Goal: Task Accomplishment & Management: Use online tool/utility

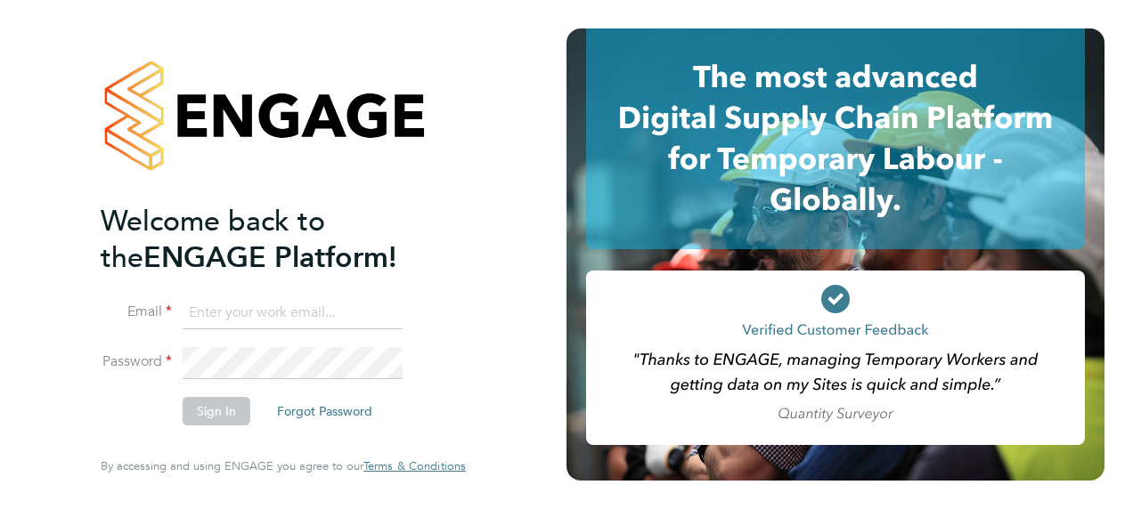
click at [265, 324] on input at bounding box center [293, 313] width 220 height 32
paste input "payroll.downloadqueries@hays.com"
type input "payroll.downloadqueries@hays.com"
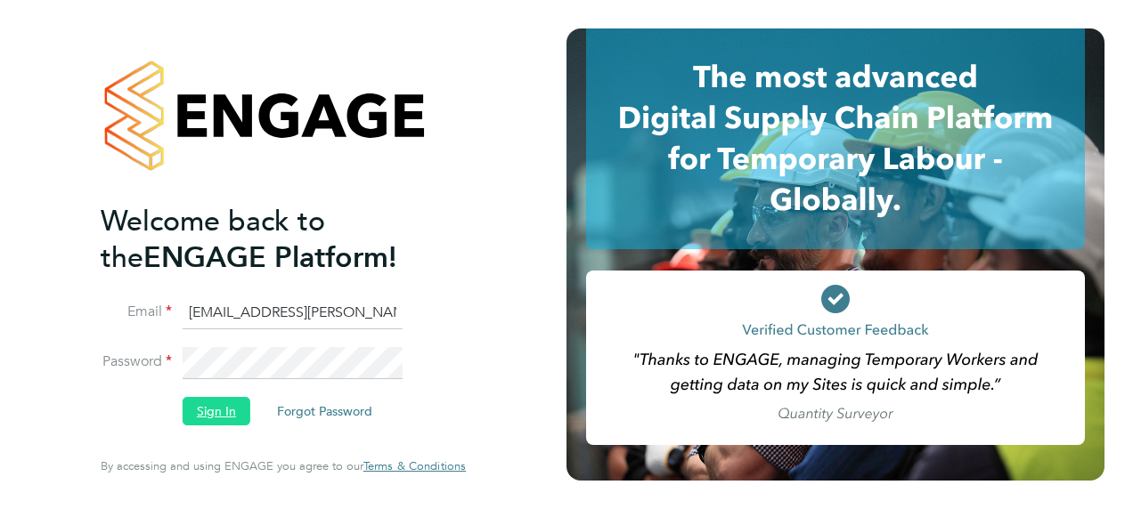
click at [225, 413] on button "Sign In" at bounding box center [217, 411] width 68 height 28
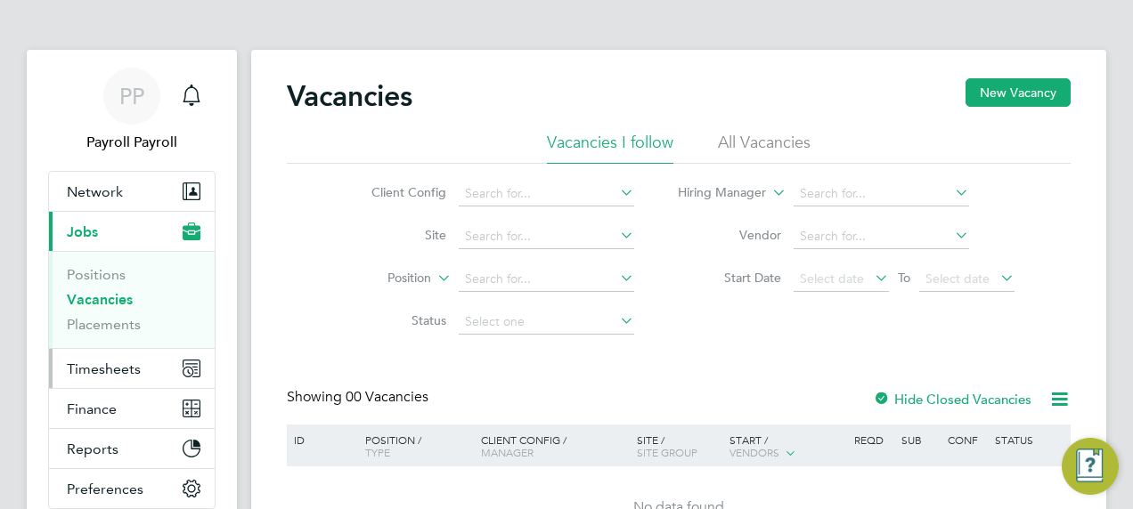
click at [119, 365] on span "Timesheets" at bounding box center [104, 369] width 74 height 17
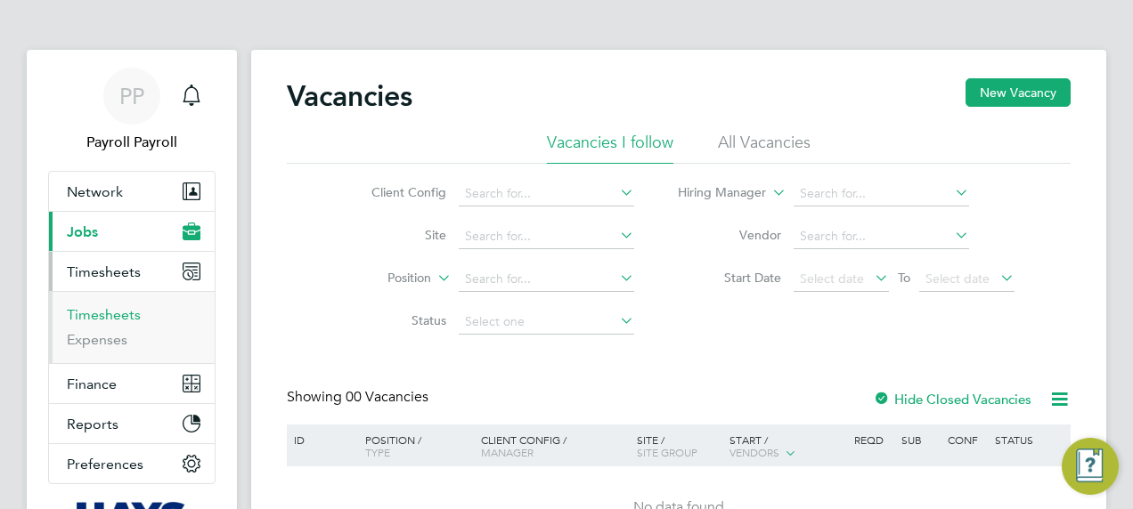
click at [110, 314] on link "Timesheets" at bounding box center [104, 314] width 74 height 17
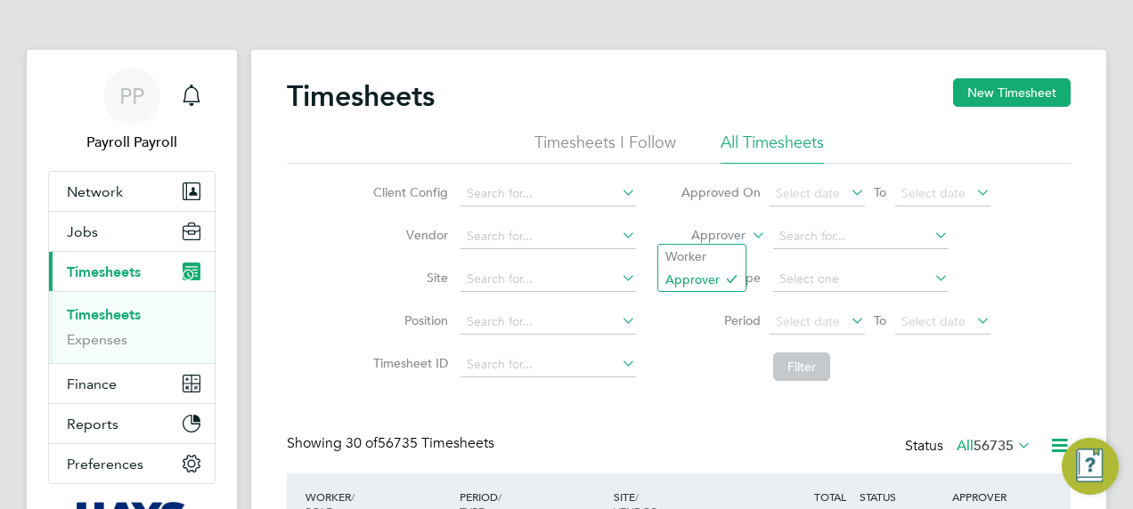
click at [730, 233] on label "Approver" at bounding box center [705, 236] width 80 height 18
click at [690, 256] on li "Worker" at bounding box center [701, 256] width 87 height 23
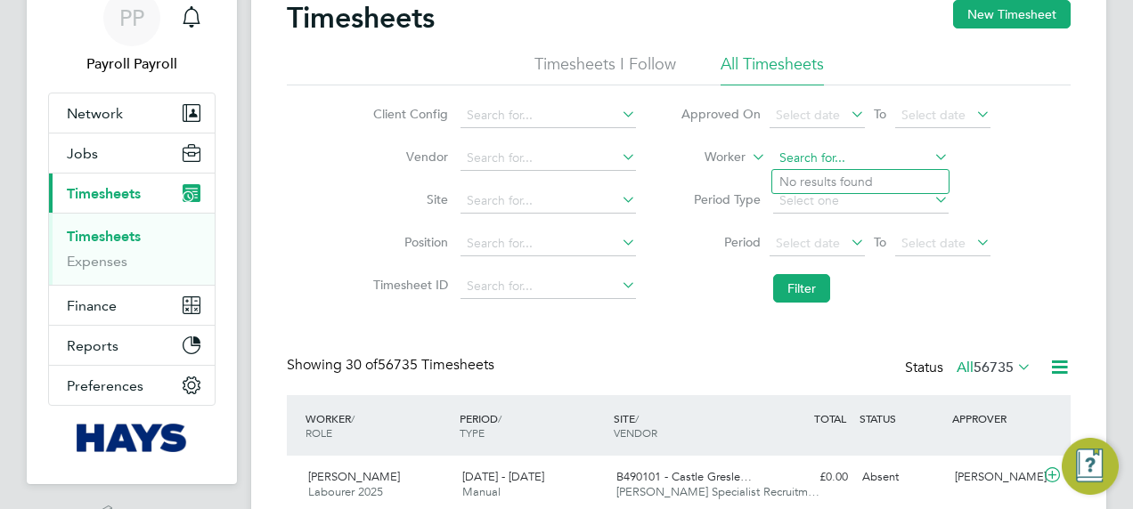
click at [822, 146] on input at bounding box center [860, 158] width 175 height 25
paste input "[PERSON_NAME]"
click at [822, 179] on b "Rinondjo" at bounding box center [805, 182] width 53 height 15
type input "[PERSON_NAME]"
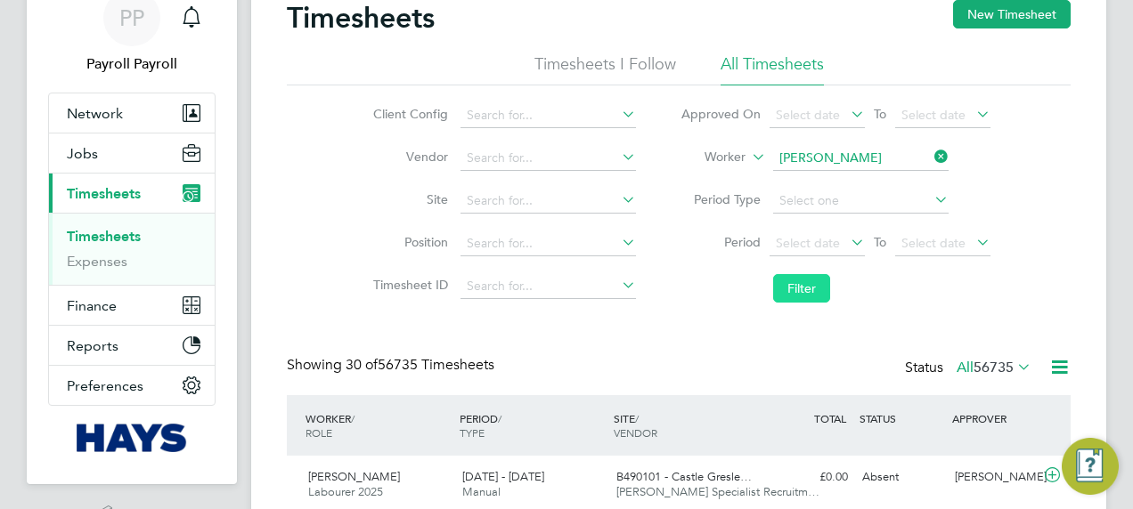
click at [810, 292] on button "Filter" at bounding box center [801, 288] width 57 height 28
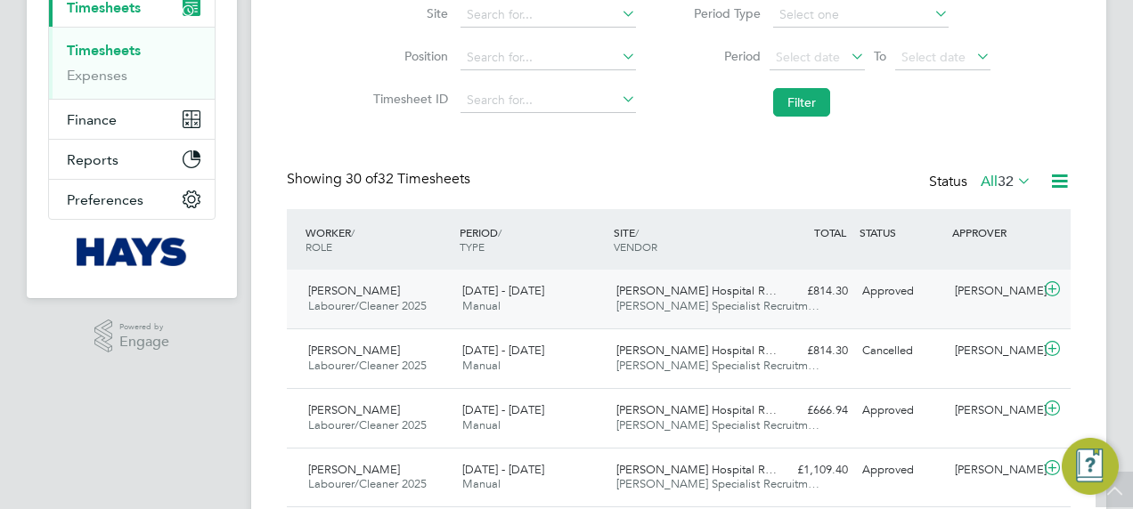
click at [511, 274] on div "Rinondjo Tjiuoro Labourer/Cleaner 2025 [DATE] - [DATE] [DATE] - [DATE] Manual […" at bounding box center [679, 299] width 784 height 59
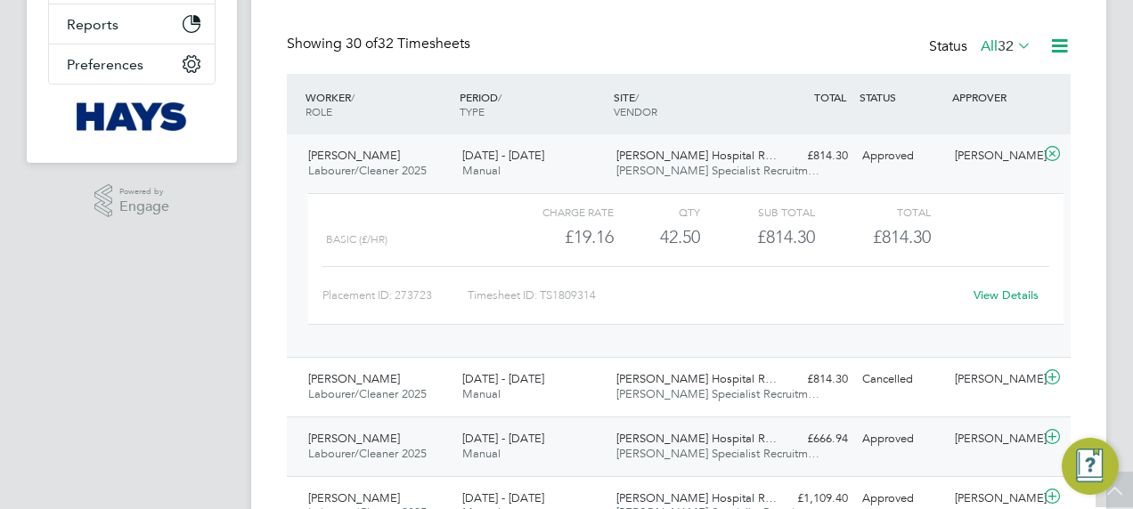
click at [536, 419] on div "Rinondjo Tjiuoro Labourer/Cleaner 2025 [DATE] - [DATE] [DATE] - [DATE] Manual […" at bounding box center [679, 447] width 784 height 60
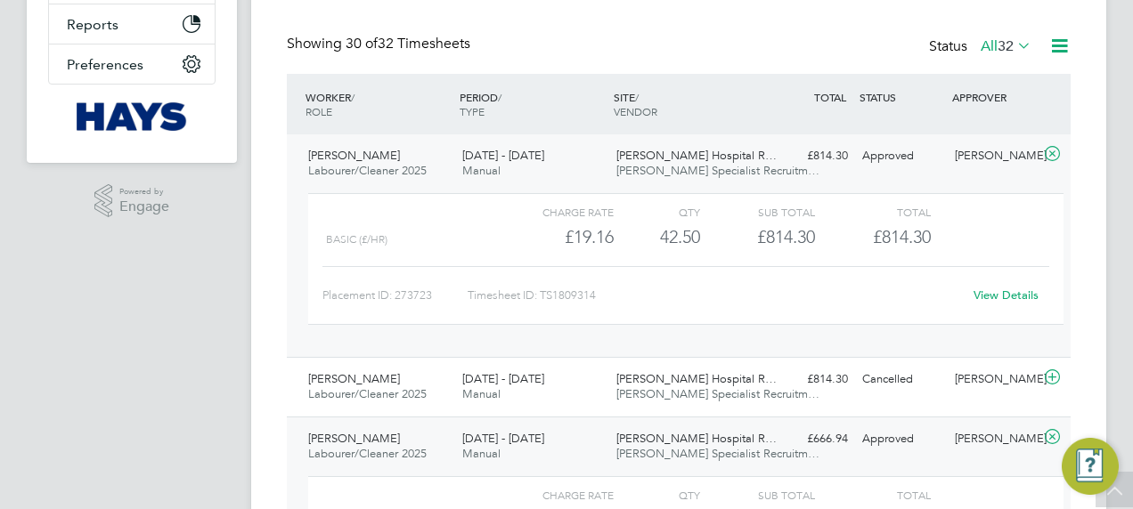
click at [554, 435] on div "[DATE] - [DATE] Manual" at bounding box center [532, 447] width 154 height 45
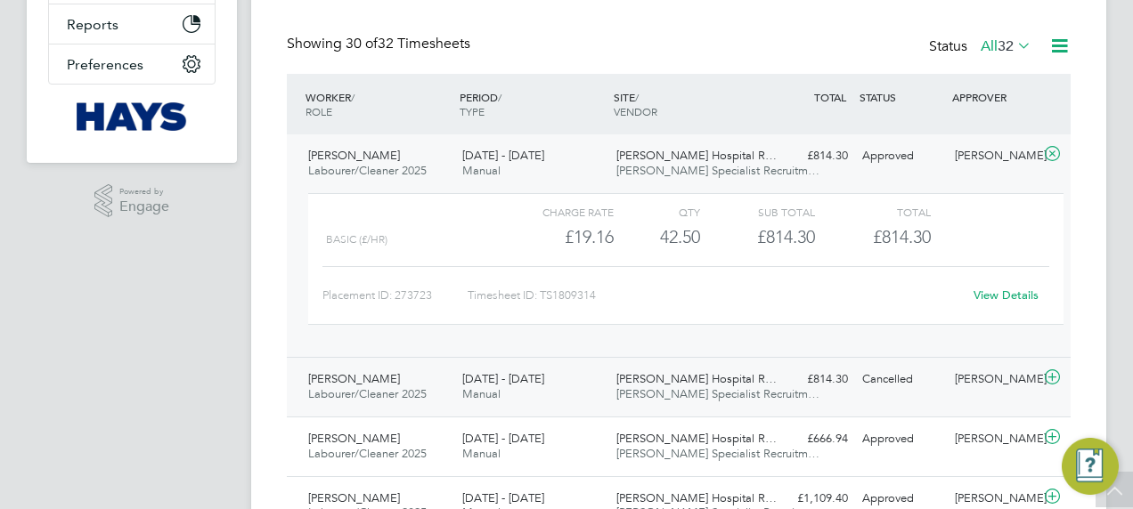
click at [597, 386] on div "[DATE] - [DATE] Manual" at bounding box center [532, 387] width 154 height 45
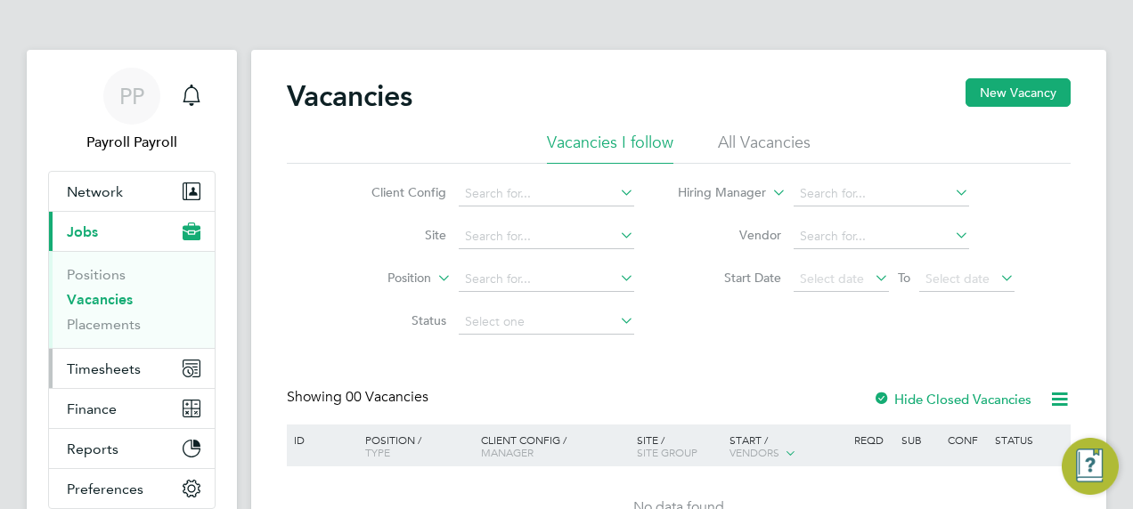
click at [144, 353] on button "Timesheets" at bounding box center [132, 368] width 166 height 39
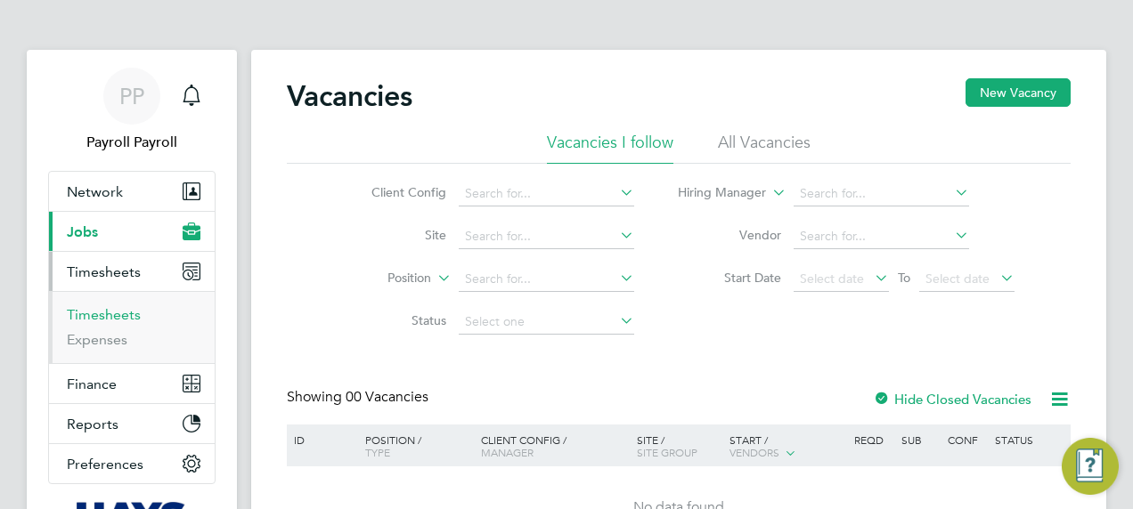
click at [103, 319] on link "Timesheets" at bounding box center [104, 314] width 74 height 17
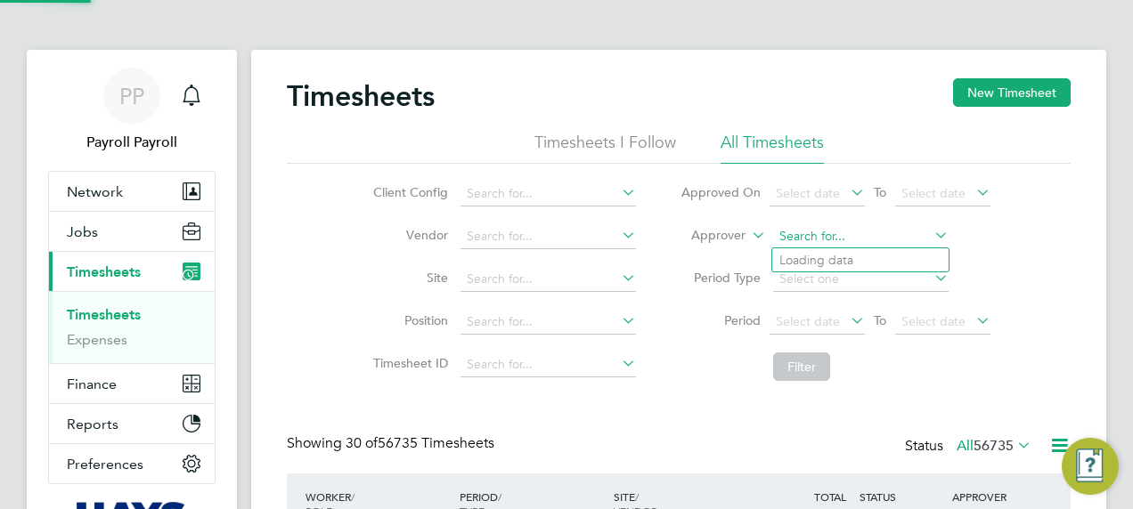
click at [825, 235] on input at bounding box center [860, 236] width 175 height 25
paste input "Andrea Scibisz"
click at [874, 239] on input "Andrea Scibisz" at bounding box center [860, 236] width 175 height 25
type input "Andrea Scibisz"
click at [874, 249] on li "No results found" at bounding box center [860, 259] width 176 height 23
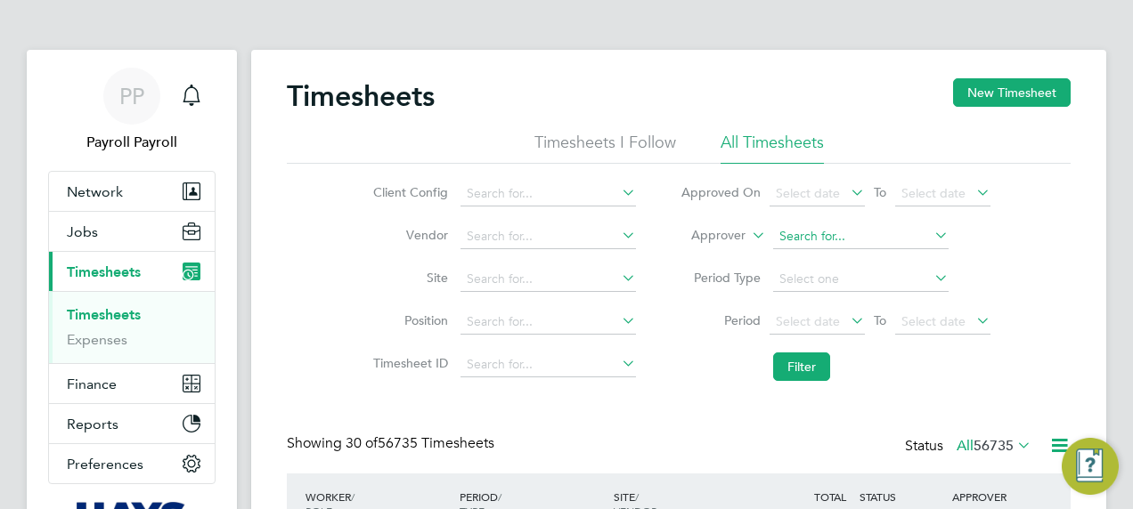
click at [873, 236] on input at bounding box center [860, 236] width 175 height 25
click at [718, 242] on label "Approver" at bounding box center [705, 236] width 80 height 18
click at [703, 256] on li "Worker" at bounding box center [701, 256] width 87 height 23
click at [814, 232] on input at bounding box center [860, 236] width 175 height 25
paste input "Andrea Scibisz"
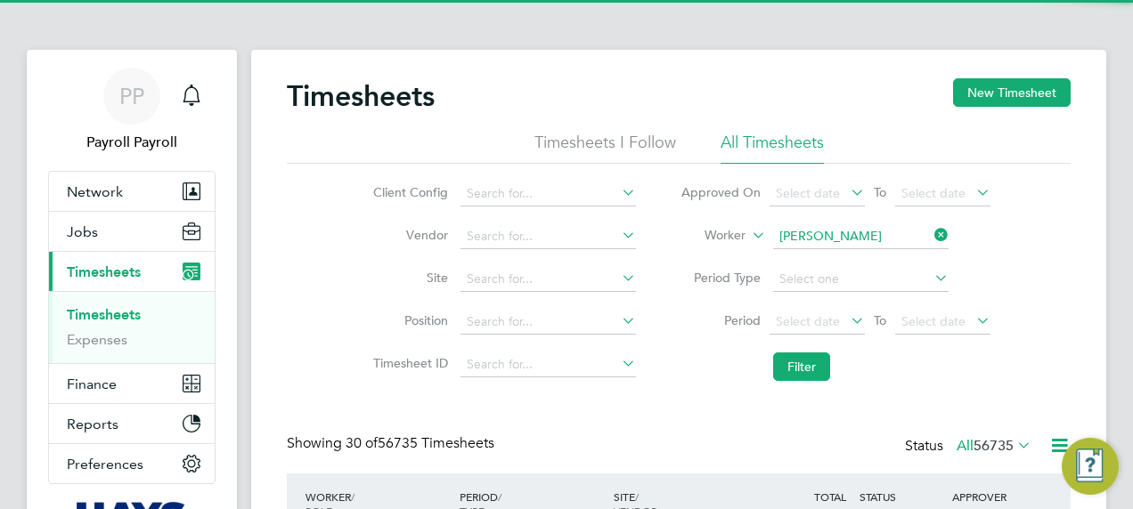
click at [823, 258] on li "Andrea Scibisz" at bounding box center [860, 260] width 176 height 24
type input "Andrea Scibisz"
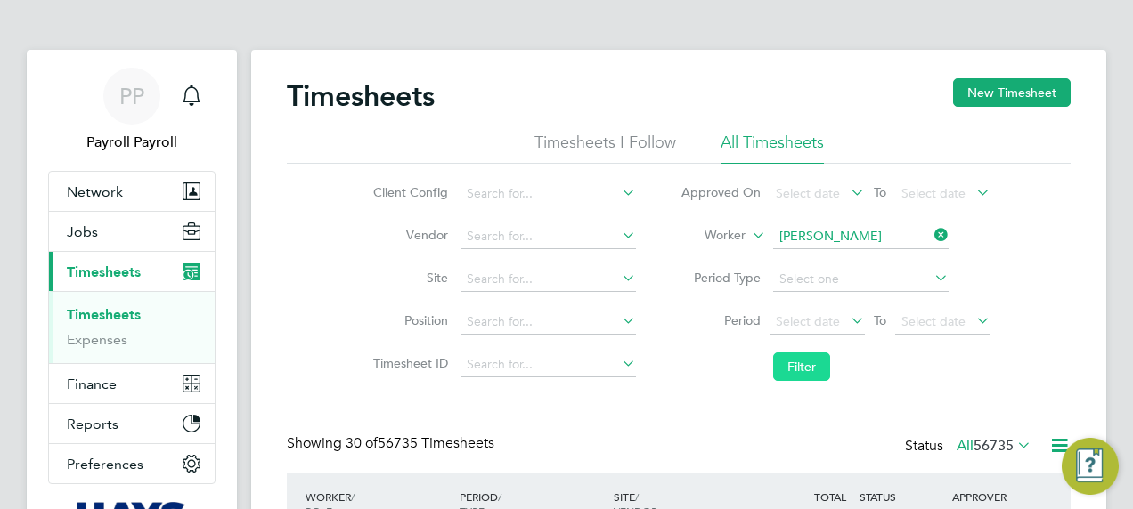
click at [809, 361] on button "Filter" at bounding box center [801, 367] width 57 height 28
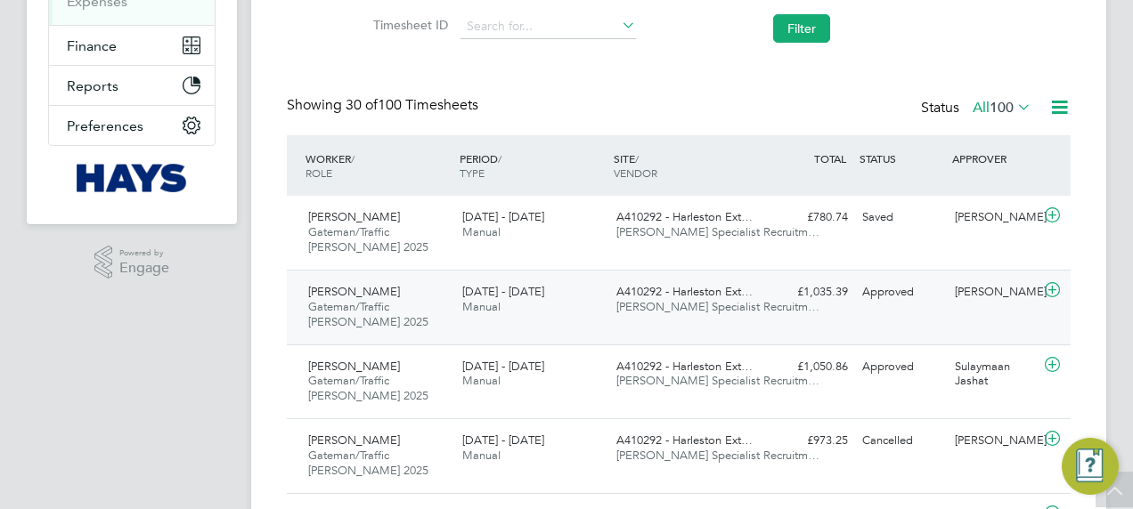
click at [622, 304] on span "[PERSON_NAME] Specialist Recruitm…" at bounding box center [717, 306] width 203 height 15
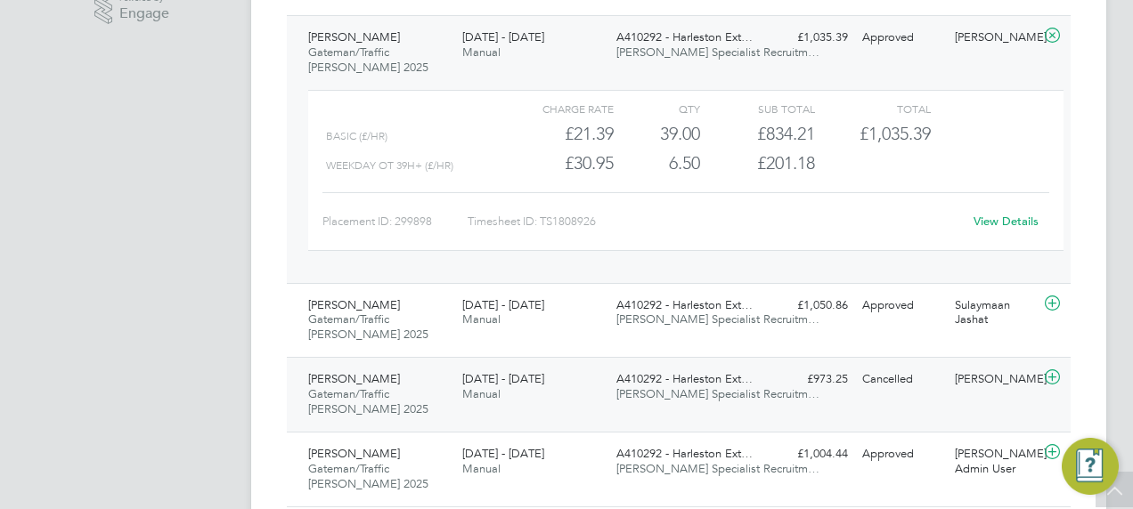
click at [551, 399] on div "[DATE] - [DATE] Manual" at bounding box center [532, 387] width 154 height 45
